Goal: Find specific page/section: Find specific page/section

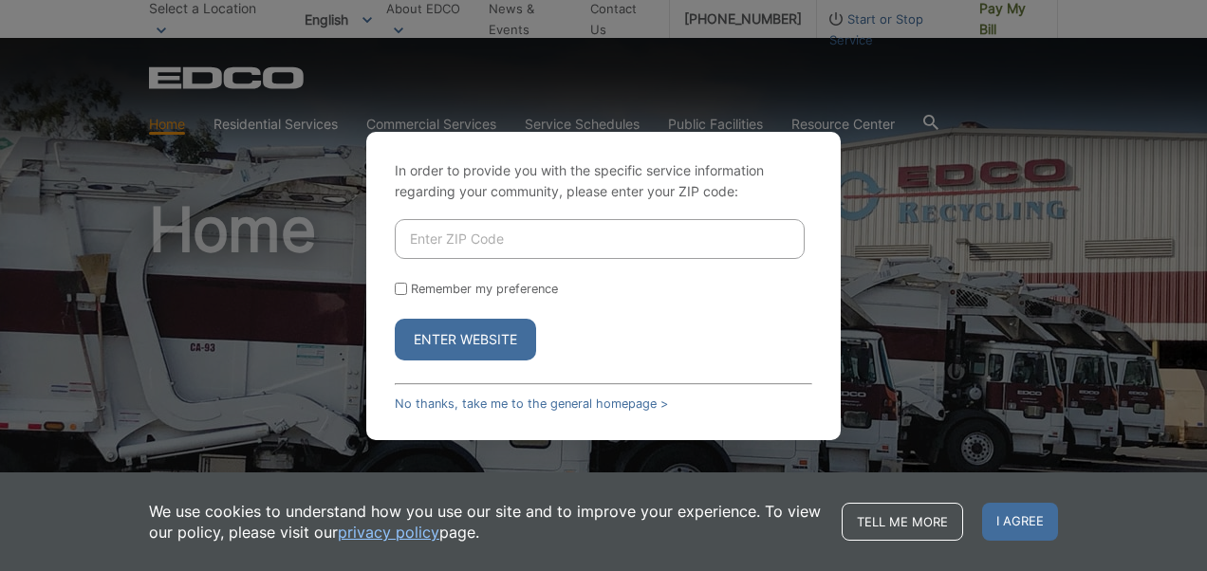
click at [566, 242] on input "Enter ZIP Code" at bounding box center [600, 239] width 410 height 40
type input "92020"
click at [406, 292] on input "Remember my preference" at bounding box center [401, 289] width 12 height 12
checkbox input "true"
click at [478, 332] on button "Enter Website" at bounding box center [465, 340] width 141 height 42
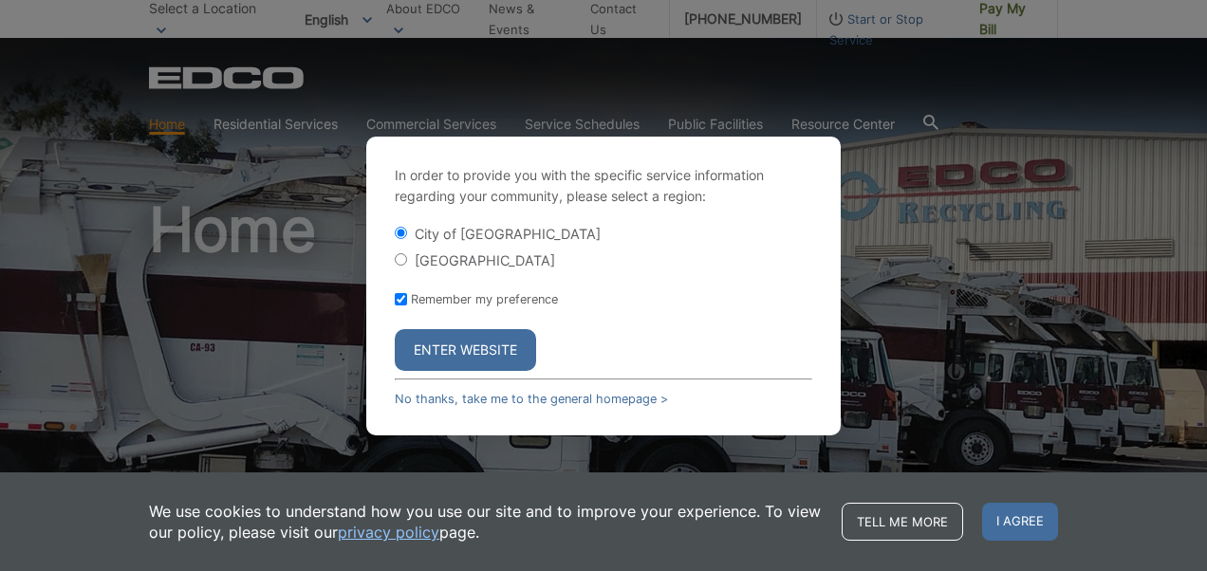
click at [480, 348] on button "Enter Website" at bounding box center [465, 350] width 141 height 42
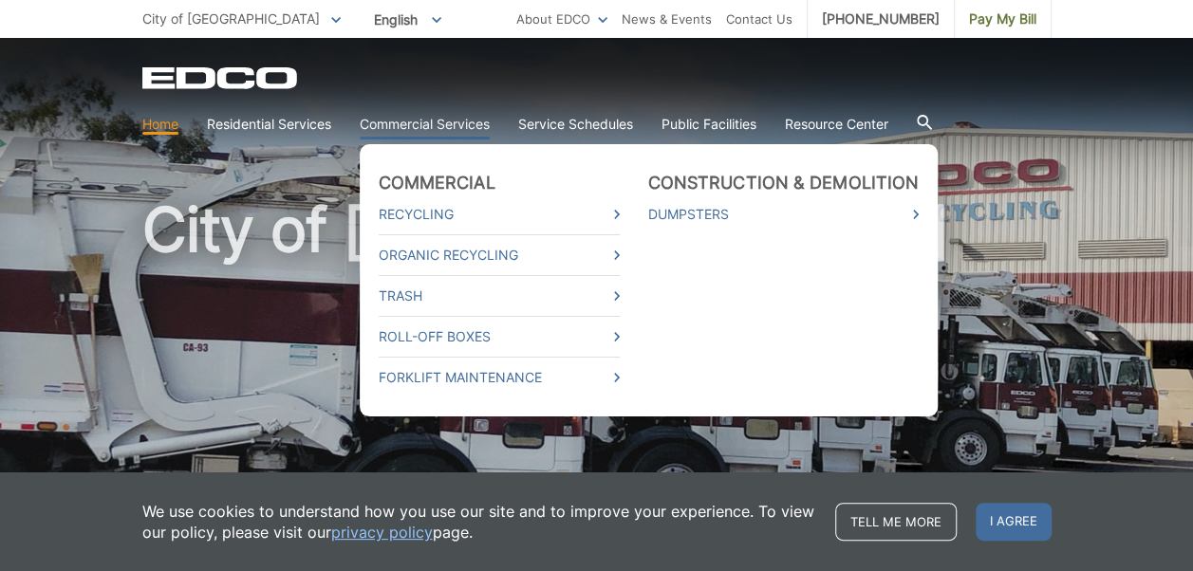
click at [446, 156] on ul "Commercial Recycling Organic Recycling Trash Roll-Off Boxes Forklift Maintenanc…" at bounding box center [649, 280] width 579 height 272
